Goal: Check status

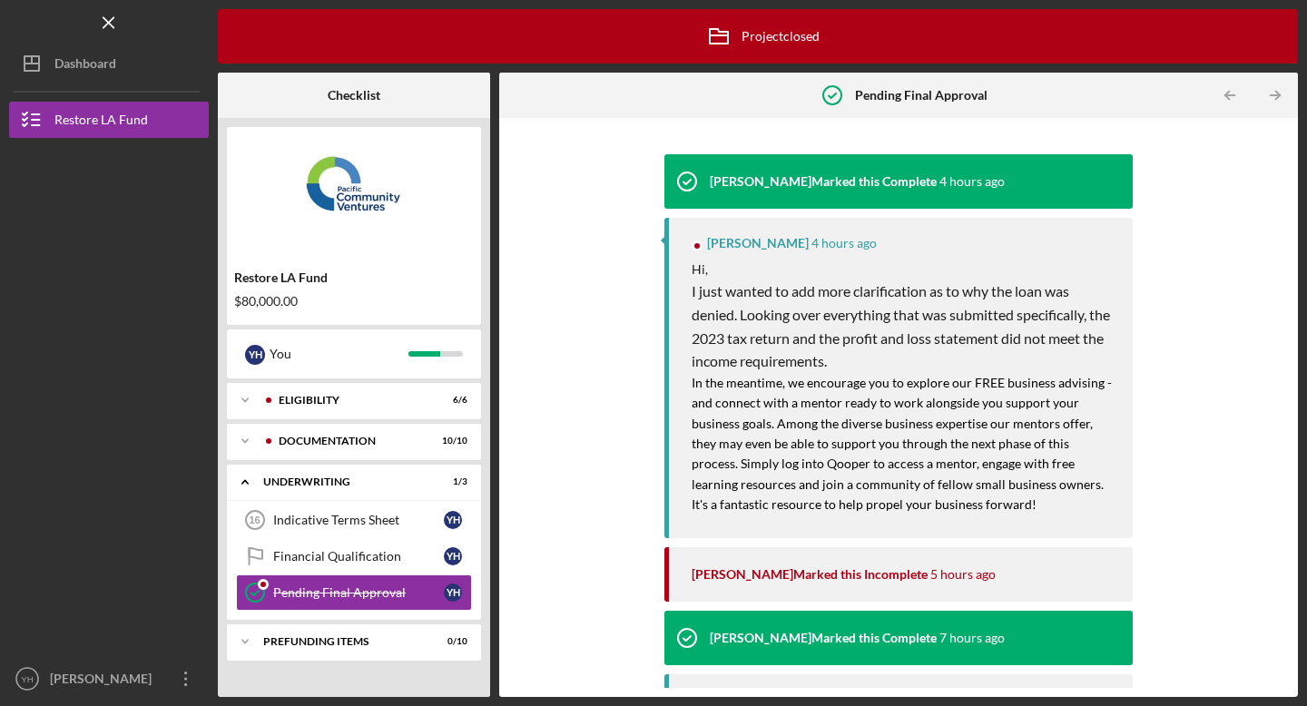
click at [932, 642] on div "[PERSON_NAME] Marked this Complete" at bounding box center [823, 638] width 227 height 15
click at [913, 384] on span "In the meantime, we encourage you to explore our FREE business advising - and c…" at bounding box center [903, 443] width 423 height 137
click at [927, 186] on div "[PERSON_NAME] Marked this Complete" at bounding box center [823, 181] width 227 height 15
click at [843, 265] on p "Hi," at bounding box center [903, 270] width 423 height 20
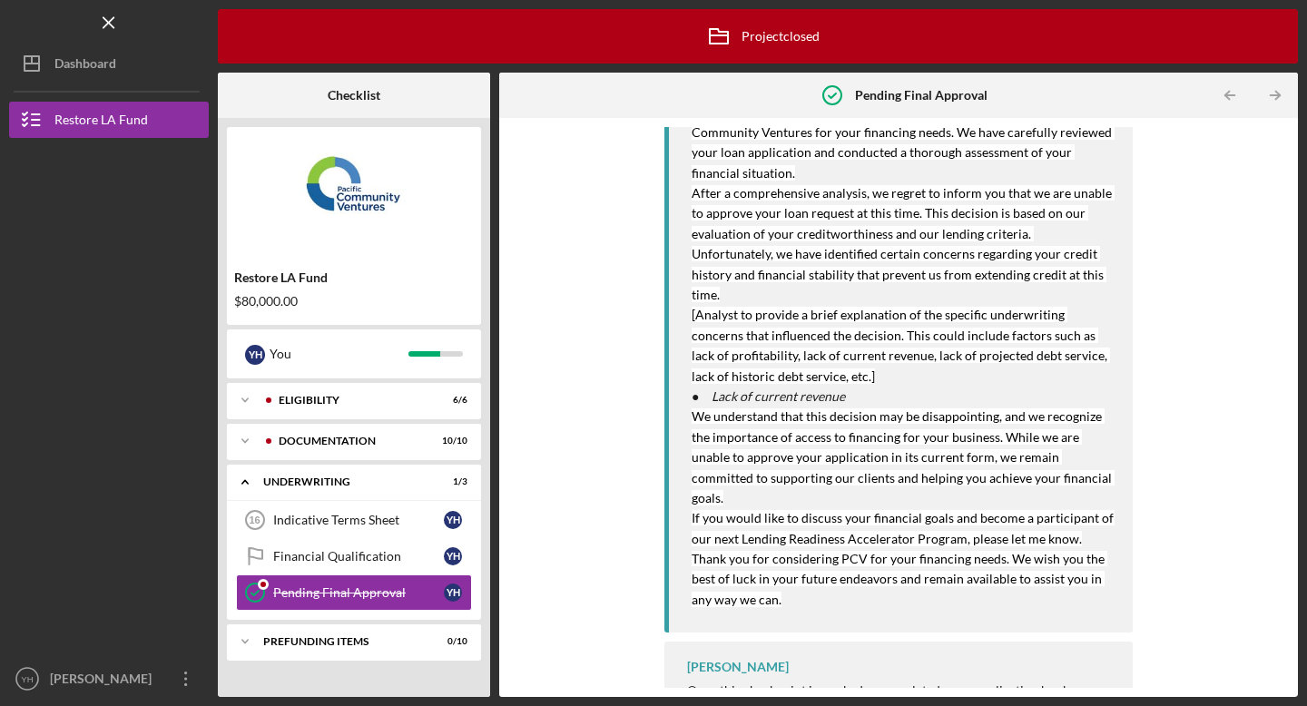
scroll to position [658, 0]
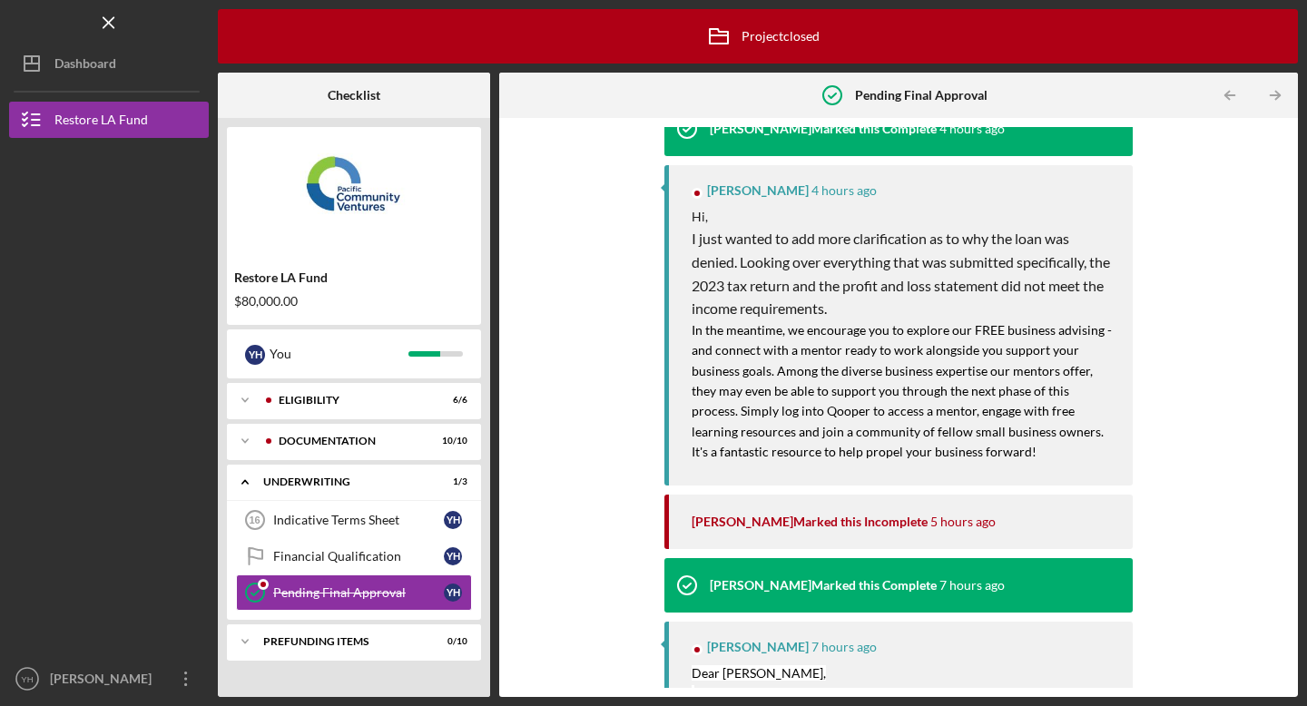
scroll to position [0, 0]
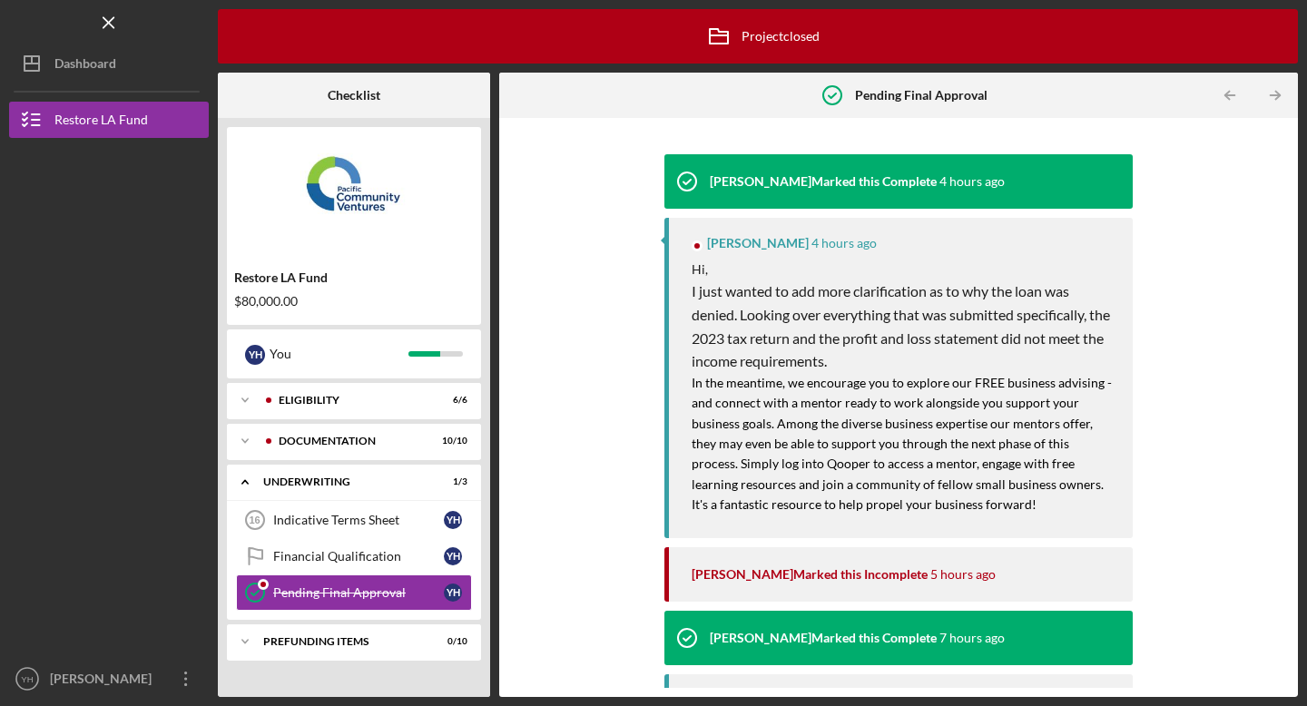
click at [761, 182] on div "[PERSON_NAME] Marked this Complete" at bounding box center [823, 181] width 227 height 15
click at [184, 683] on icon "Icon/Overflow" at bounding box center [185, 678] width 45 height 45
click at [572, 320] on div "[PERSON_NAME] Marked this Complete 4 hours ago [PERSON_NAME] 4 hours ago Hi, I …" at bounding box center [898, 407] width 781 height 561
click at [146, 120] on button "Restore LA Fund" at bounding box center [109, 120] width 200 height 36
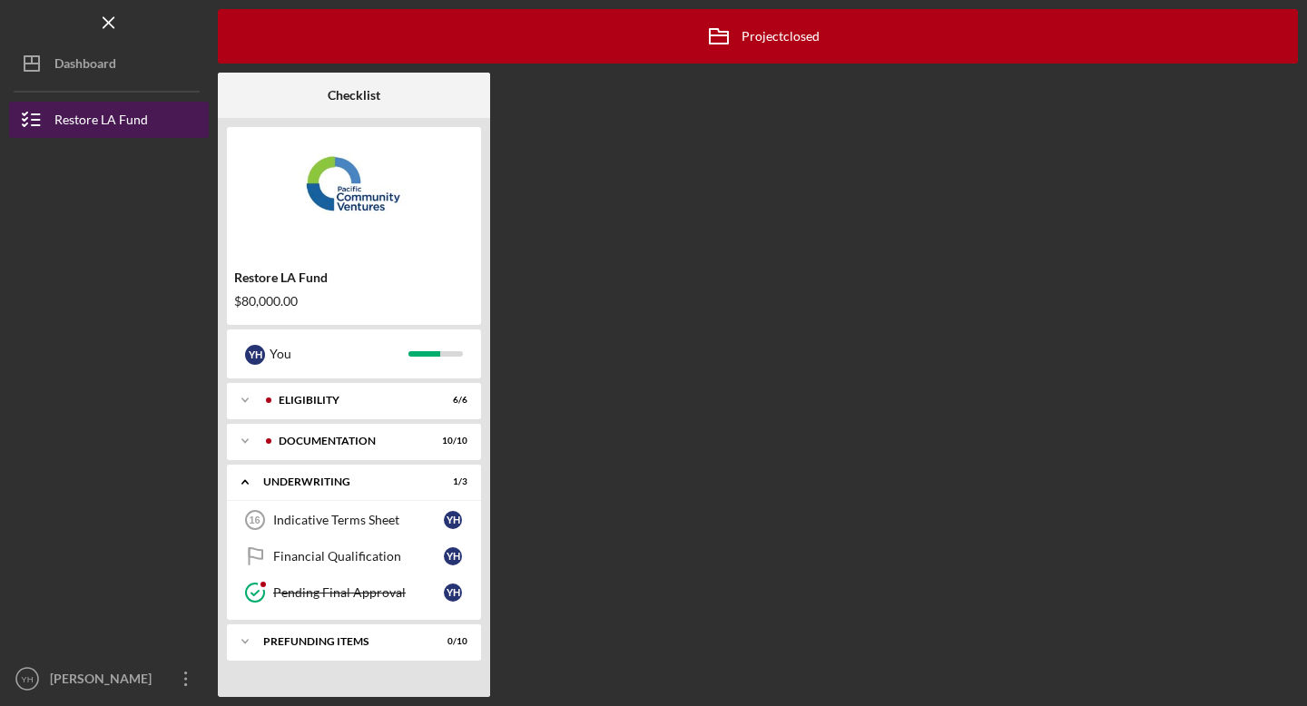
click at [146, 120] on button "Restore LA Fund" at bounding box center [109, 120] width 200 height 36
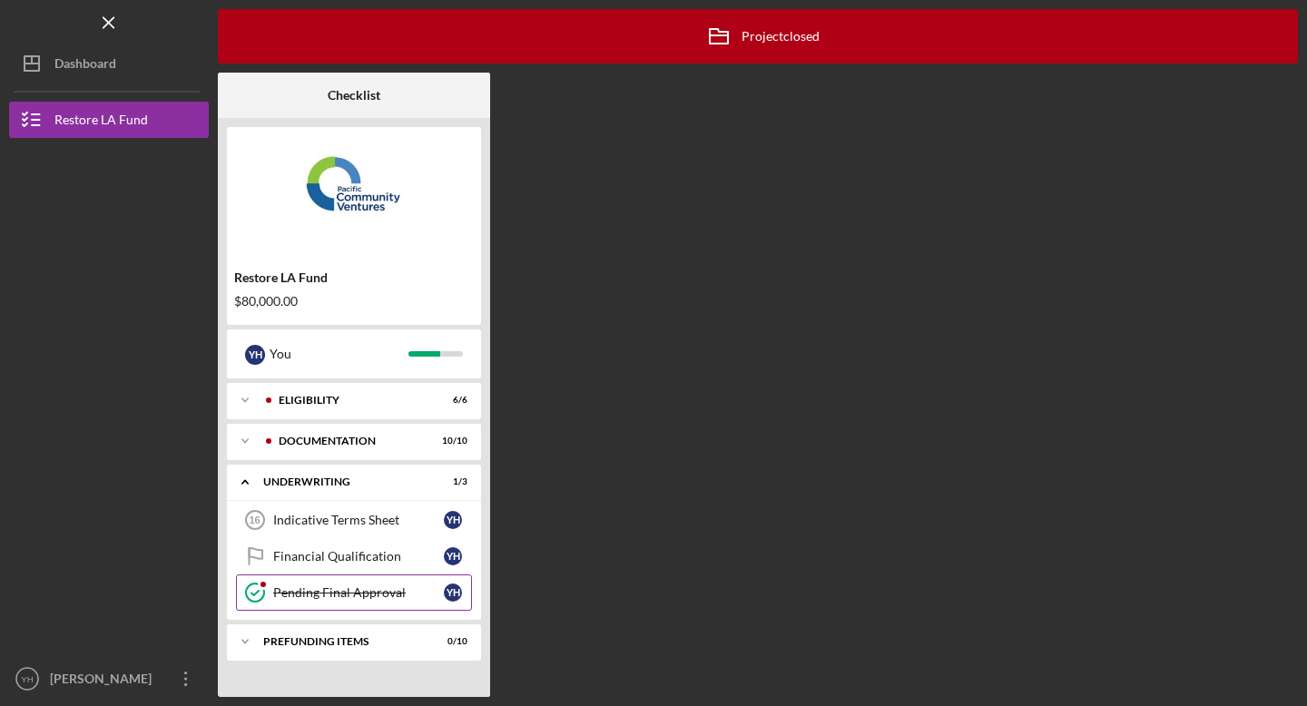
click at [350, 597] on div "Pending Final Approval" at bounding box center [358, 593] width 171 height 15
